Goal: Transaction & Acquisition: Download file/media

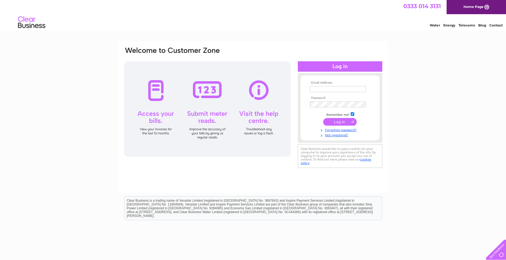
type input "info@creationdesign-wales.com"
click at [344, 122] on input "submit" at bounding box center [340, 122] width 34 height 8
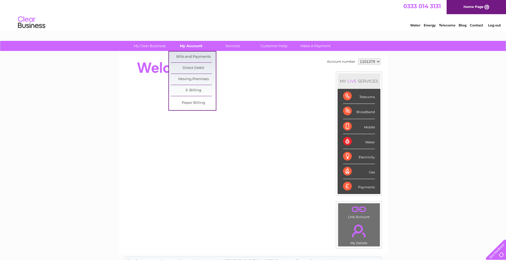
click at [192, 45] on link "My Account" at bounding box center [191, 46] width 45 height 10
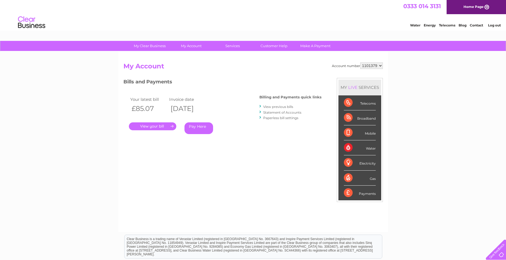
click at [163, 126] on link "." at bounding box center [152, 126] width 47 height 8
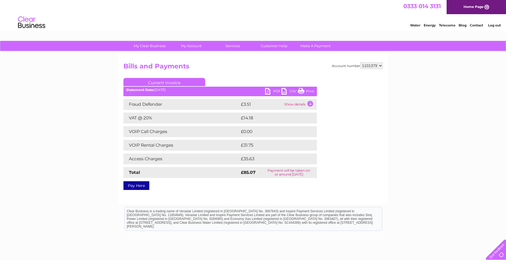
click at [271, 90] on link "PDF" at bounding box center [273, 92] width 16 height 8
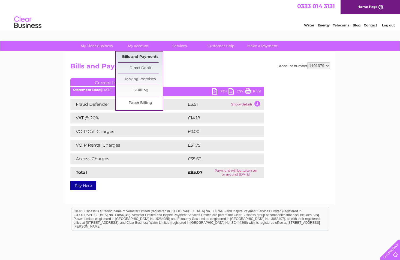
click at [135, 55] on link "Bills and Payments" at bounding box center [140, 56] width 45 height 11
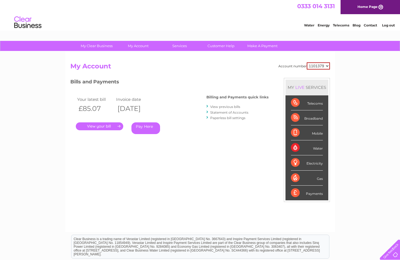
click at [230, 107] on link "View previous bills" at bounding box center [225, 107] width 30 height 4
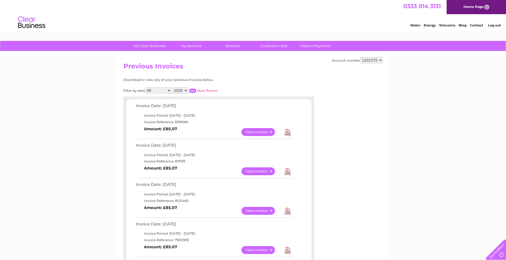
click at [286, 172] on link "Download" at bounding box center [287, 171] width 7 height 8
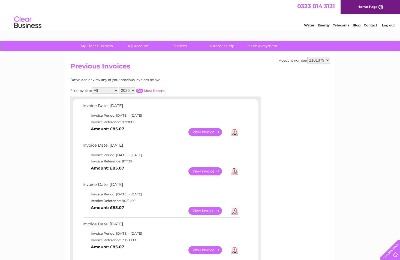
click at [233, 210] on link "Download" at bounding box center [234, 211] width 7 height 8
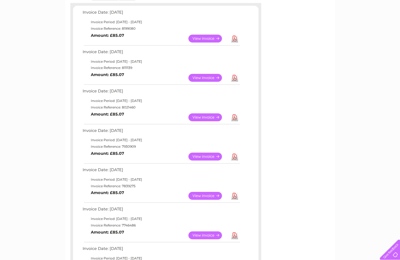
scroll to position [109, 0]
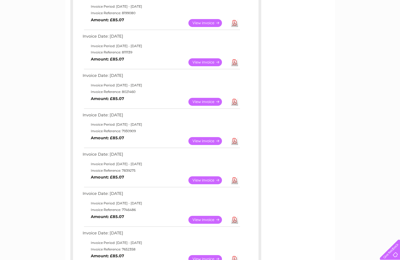
click at [233, 140] on link "Download" at bounding box center [234, 141] width 7 height 8
click at [235, 180] on link "Download" at bounding box center [234, 180] width 7 height 8
click at [236, 220] on link "Download" at bounding box center [234, 220] width 7 height 8
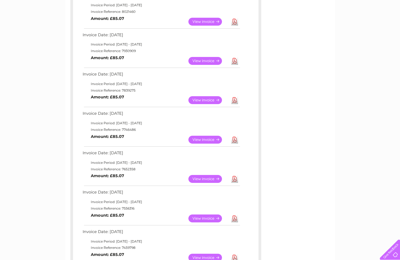
scroll to position [191, 0]
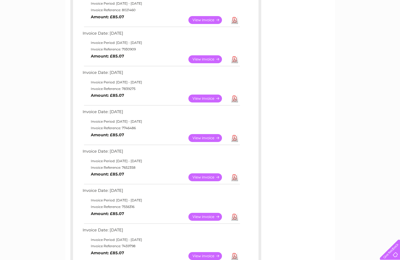
click at [232, 177] on link "Download" at bounding box center [234, 177] width 7 height 8
